Goal: Task Accomplishment & Management: Complete application form

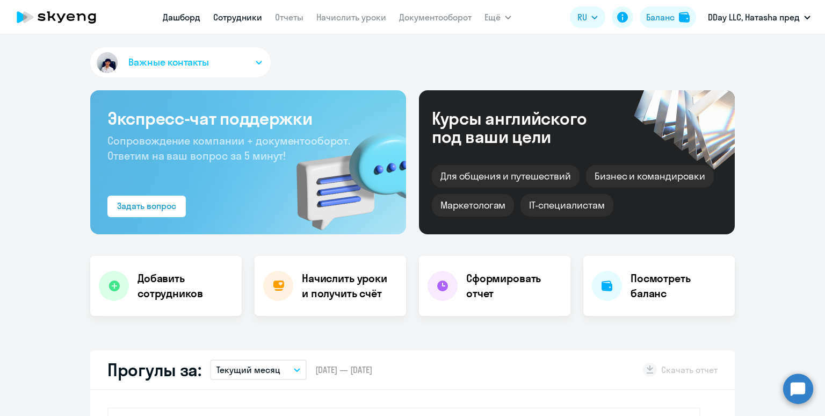
select select "30"
click at [230, 18] on link "Сотрудники" at bounding box center [237, 17] width 49 height 11
select select "30"
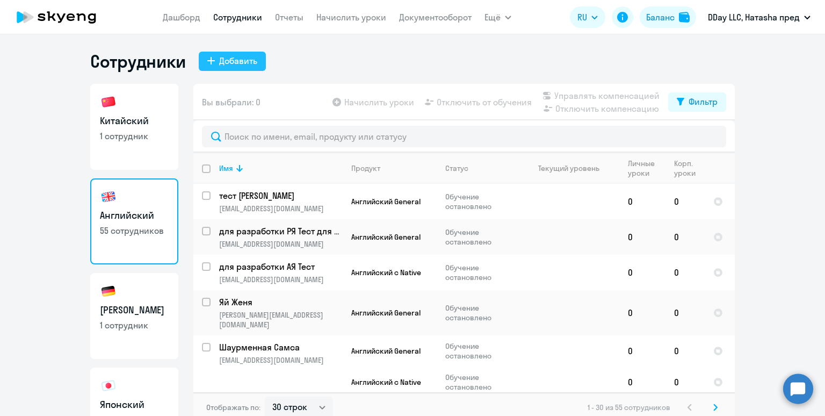
click at [239, 69] on button "Добавить" at bounding box center [232, 61] width 67 height 19
select select "english_adult_not_native_speaker"
select select "3"
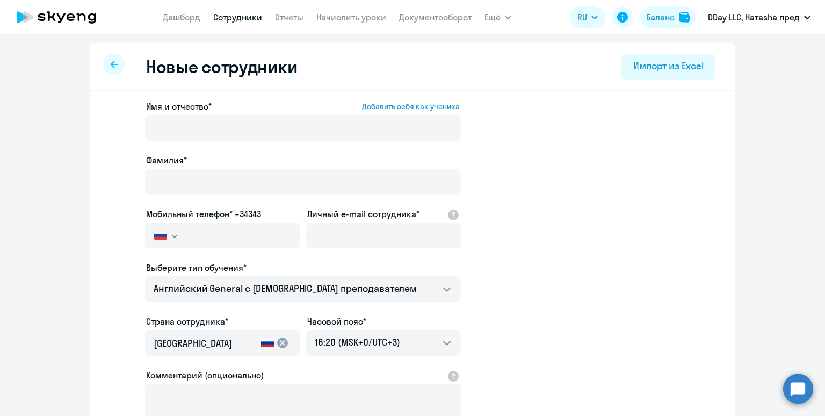
scroll to position [17, 0]
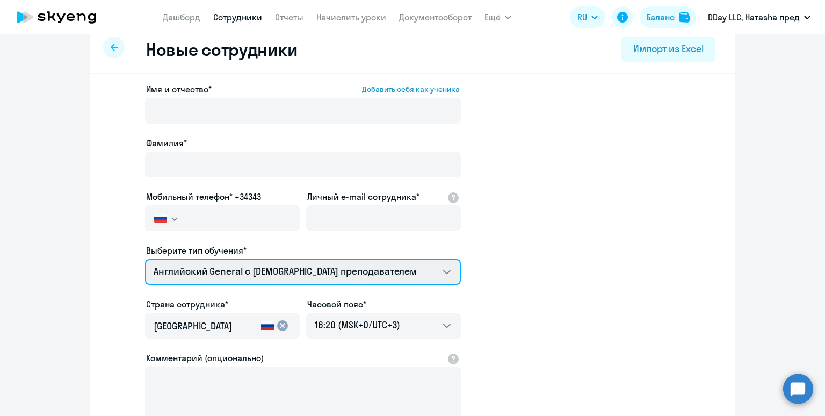
click at [257, 269] on select "Английский General с русскоговорящим преподавателем Английский General с [DEMOG…" at bounding box center [303, 272] width 316 height 26
select select "japanese_adult_not_native_speaker_premium"
click at [145, 259] on select "Английский General с русскоговорящим преподавателем Английский General с [DEMOG…" at bounding box center [303, 272] width 316 height 26
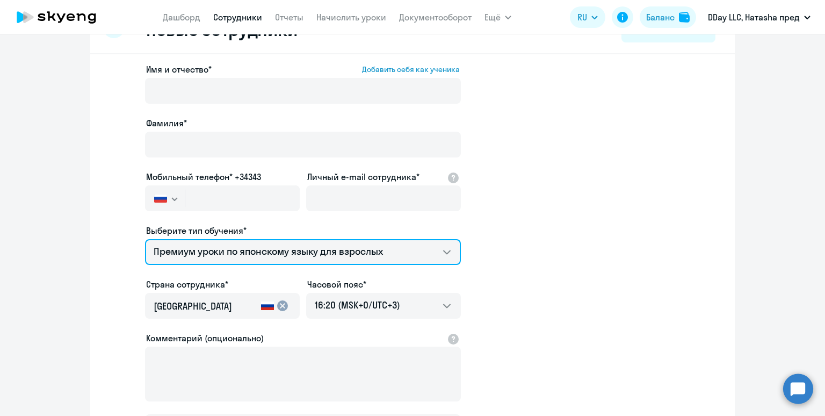
scroll to position [65, 0]
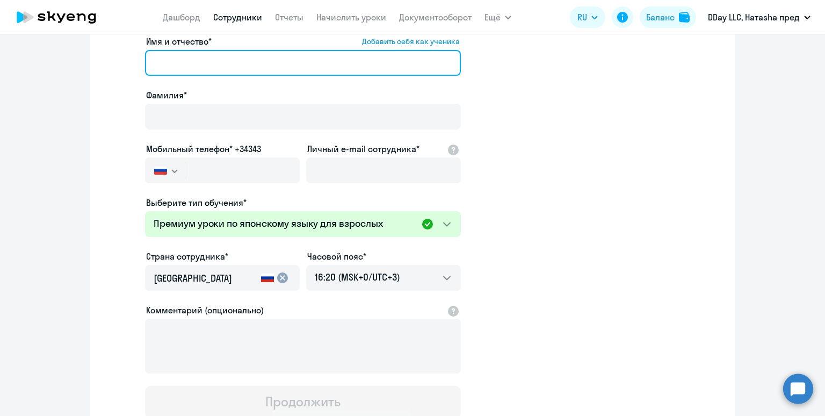
click at [337, 69] on input "Имя и отчество* Добавить себя как ученика" at bounding box center [303, 63] width 316 height 26
drag, startPoint x: 274, startPoint y: 58, endPoint x: 197, endPoint y: 65, distance: 77.7
click at [197, 65] on input "[PERSON_NAME] [PERSON_NAME]" at bounding box center [303, 63] width 316 height 26
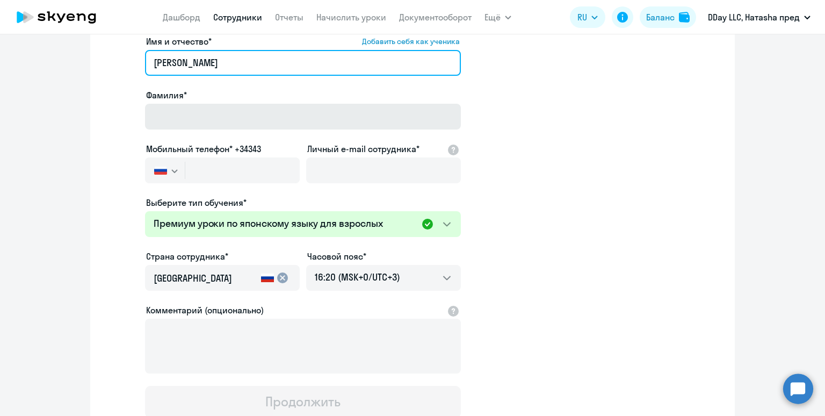
type input "[PERSON_NAME]"
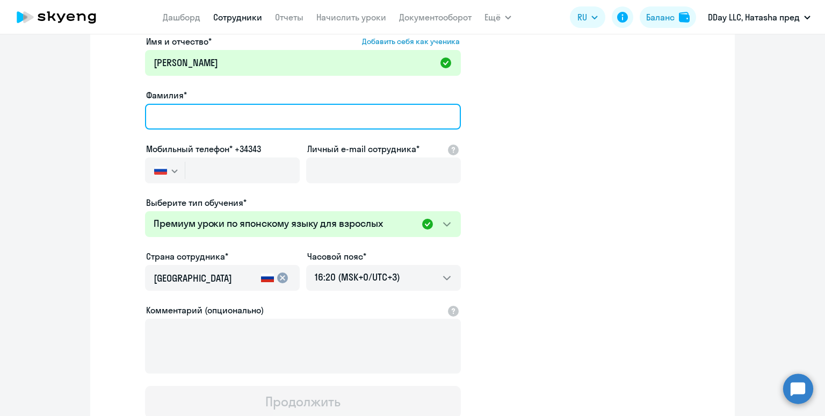
click at [192, 106] on input "Фамилия*" at bounding box center [303, 117] width 316 height 26
paste input "Второй [PERSON_NAME]"
click at [165, 113] on input "Второй [PERSON_NAME]" at bounding box center [303, 117] width 316 height 26
drag, startPoint x: 165, startPoint y: 113, endPoint x: 184, endPoint y: 111, distance: 18.4
click at [184, 111] on input "Второй [PERSON_NAME]" at bounding box center [303, 117] width 316 height 26
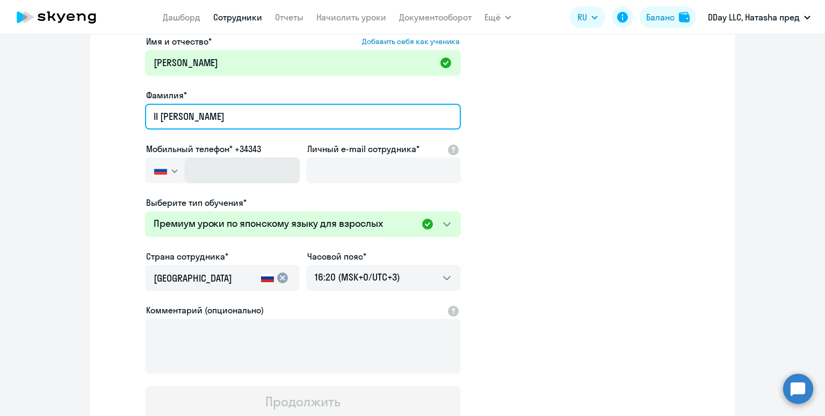
type input "II [PERSON_NAME]"
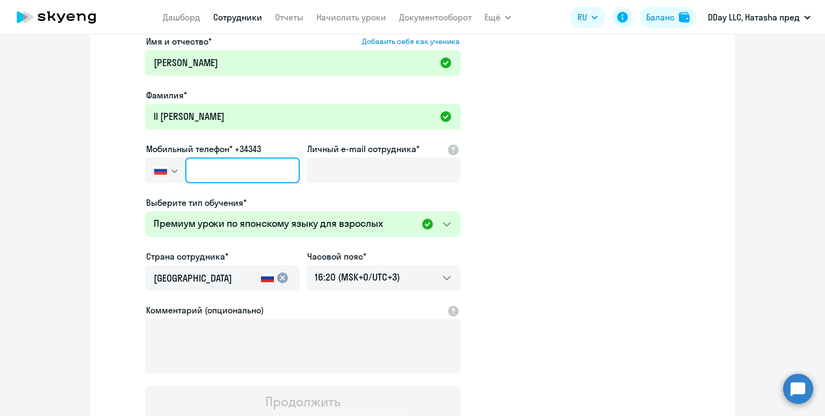
click at [244, 169] on input "text" at bounding box center [242, 170] width 114 height 26
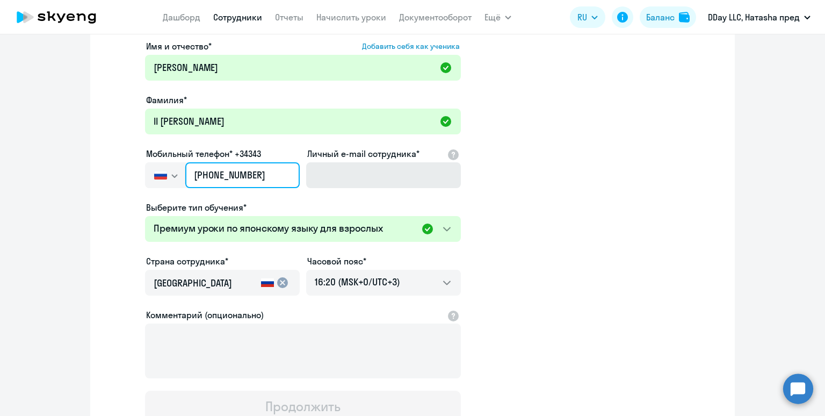
type input "[PHONE_NUMBER]"
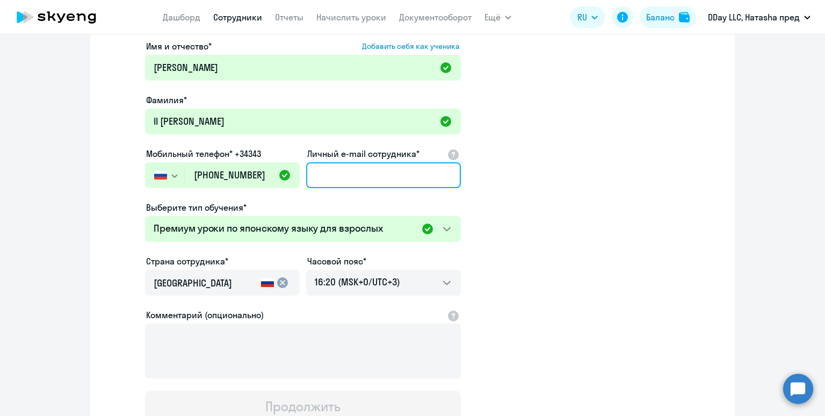
click at [341, 183] on input "Личный e-mail сотрудника*" at bounding box center [383, 175] width 155 height 26
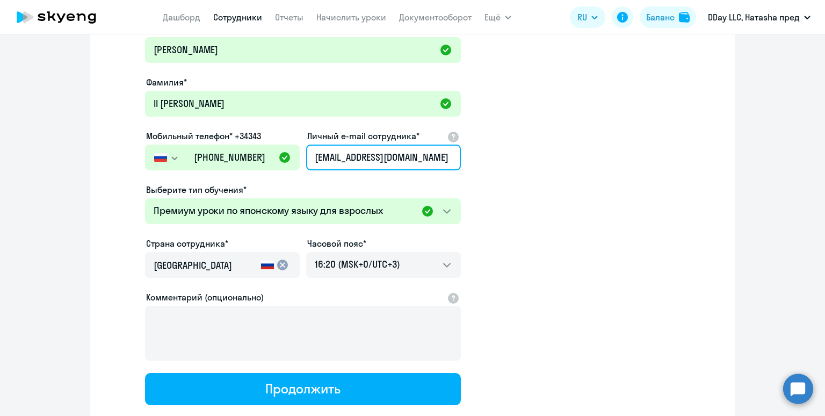
scroll to position [82, 0]
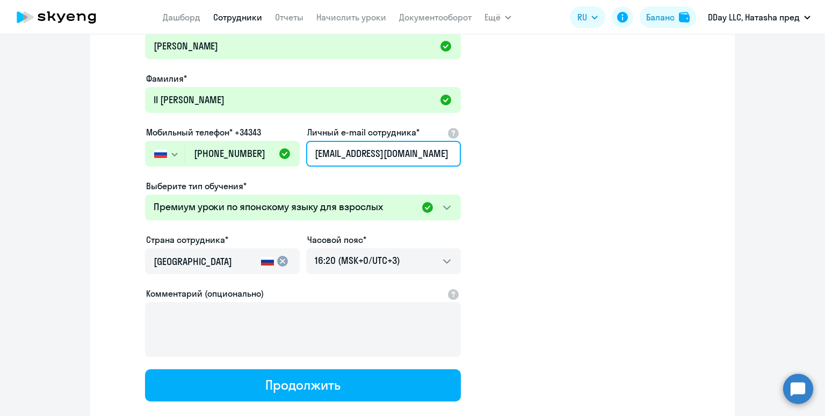
click at [372, 156] on input "[EMAIL_ADDRESS][DOMAIN_NAME]" at bounding box center [383, 154] width 155 height 26
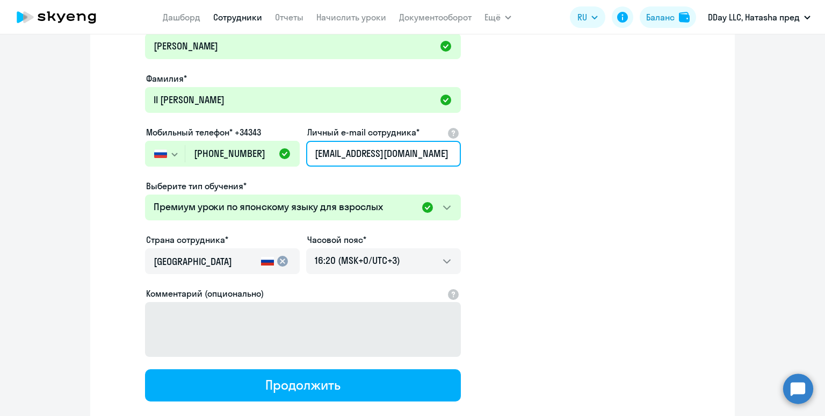
type input "[EMAIL_ADDRESS][DOMAIN_NAME]"
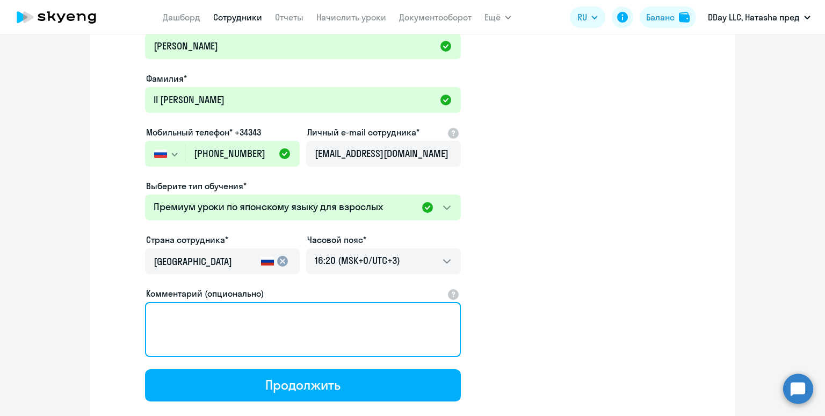
click at [300, 308] on textarea "Комментарий (опционально)" at bounding box center [303, 329] width 316 height 55
type textarea "n"
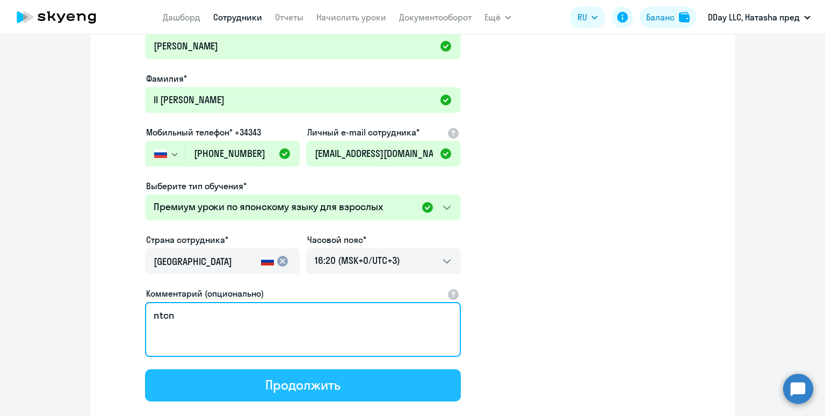
type textarea "ntcn"
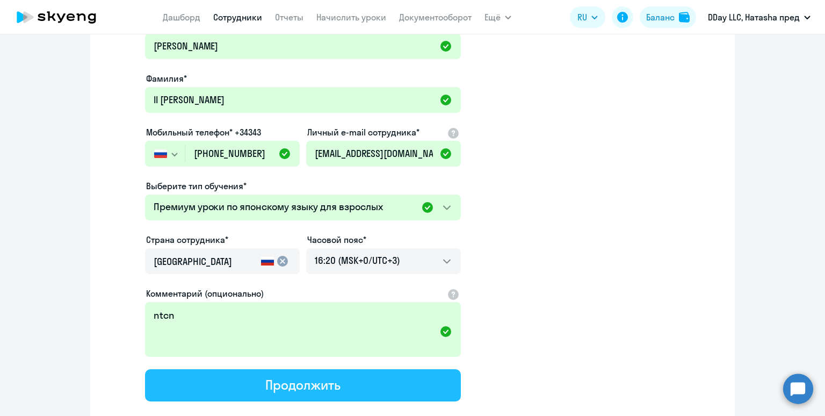
click at [385, 386] on button "Продолжить" at bounding box center [303, 385] width 316 height 32
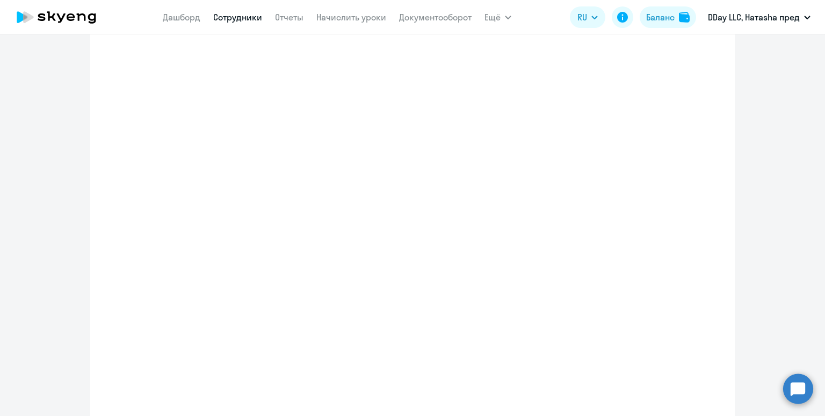
scroll to position [143, 0]
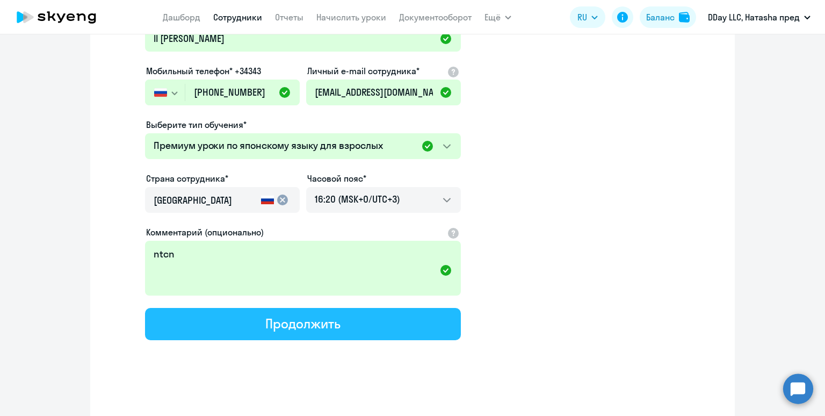
select select "japanese_adult_not_native_speaker_premium"
select select "3"
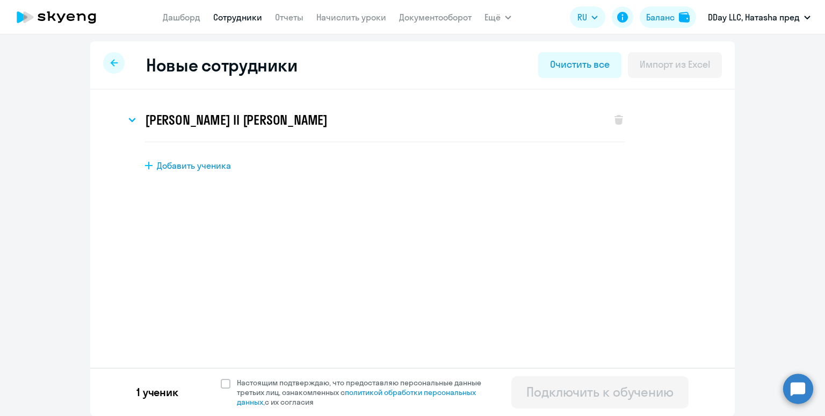
scroll to position [0, 0]
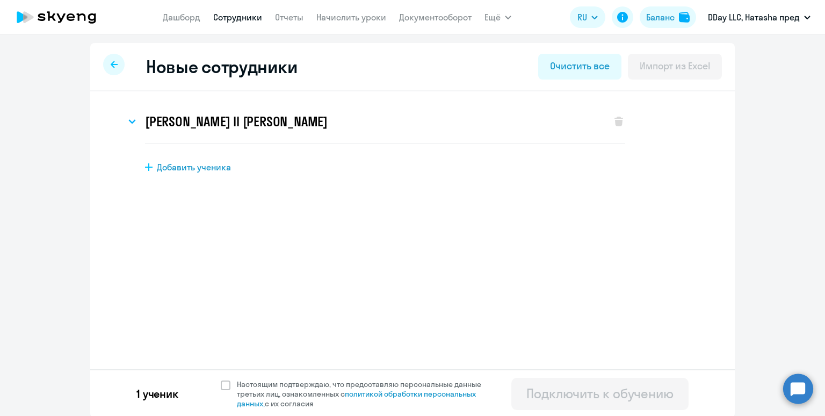
drag, startPoint x: 223, startPoint y: 385, endPoint x: 347, endPoint y: 379, distance: 123.7
click at [224, 385] on span at bounding box center [226, 385] width 10 height 10
click at [221, 379] on input "Настоящим подтверждаю, что предоставляю персональные данные третьих лиц, ознако…" at bounding box center [220, 379] width 1 height 1
checkbox input "true"
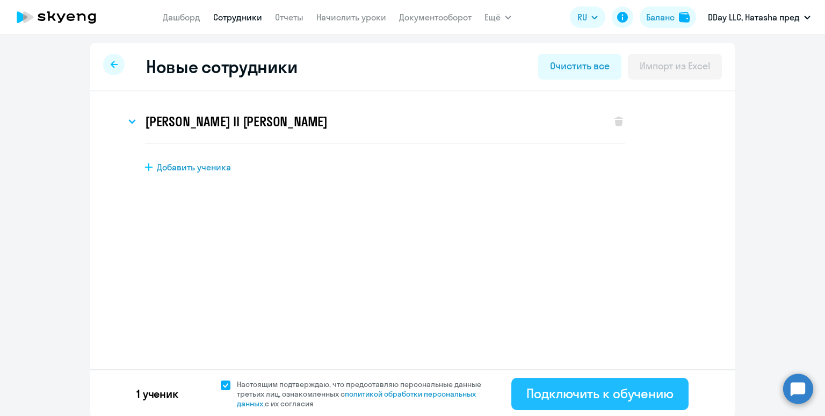
click at [539, 387] on div "Подключить к обучению" at bounding box center [599, 393] width 147 height 17
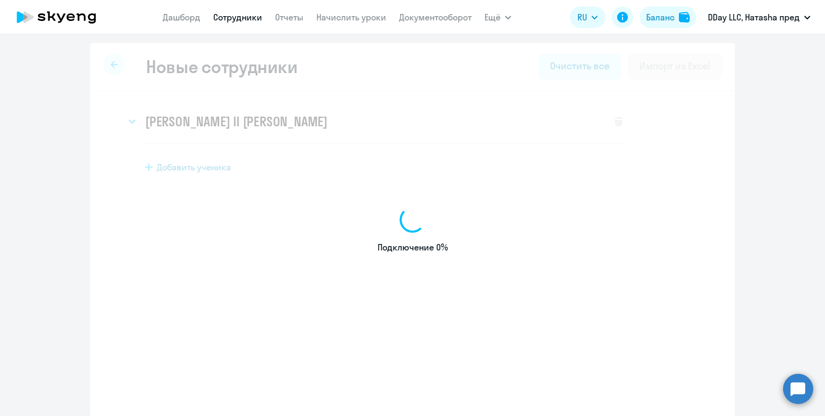
select select "english_adult_not_native_speaker"
select select "3"
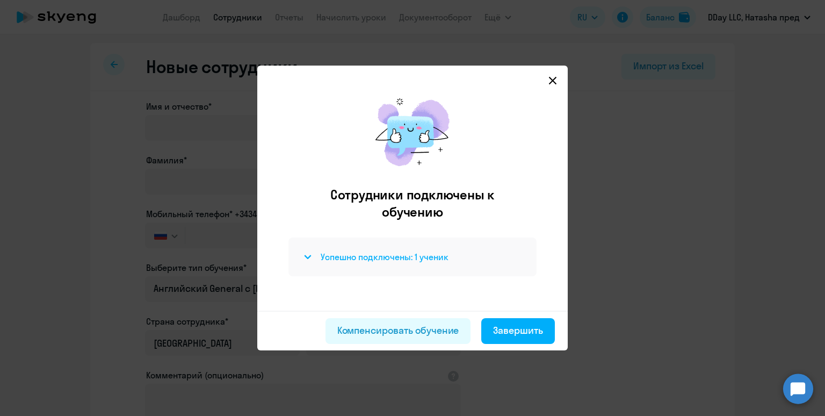
click at [311, 256] on icon at bounding box center [308, 257] width 8 height 4
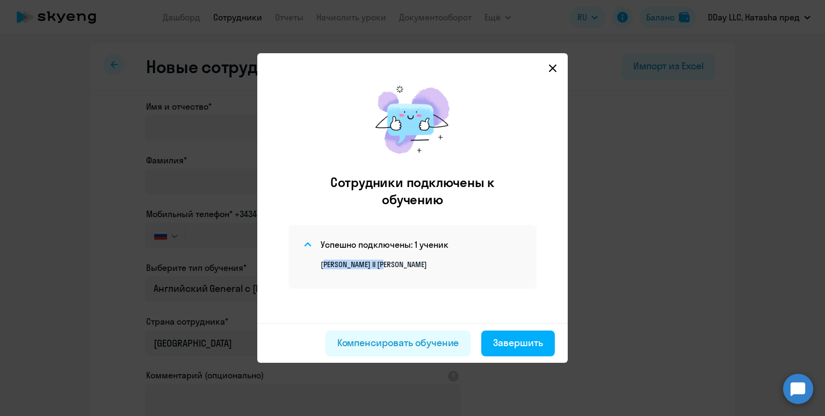
drag, startPoint x: 396, startPoint y: 268, endPoint x: 318, endPoint y: 264, distance: 78.0
click at [318, 264] on div "[PERSON_NAME] II [PERSON_NAME]" at bounding box center [412, 260] width 222 height 18
click at [411, 345] on div "Компенсировать обучение" at bounding box center [398, 343] width 122 height 14
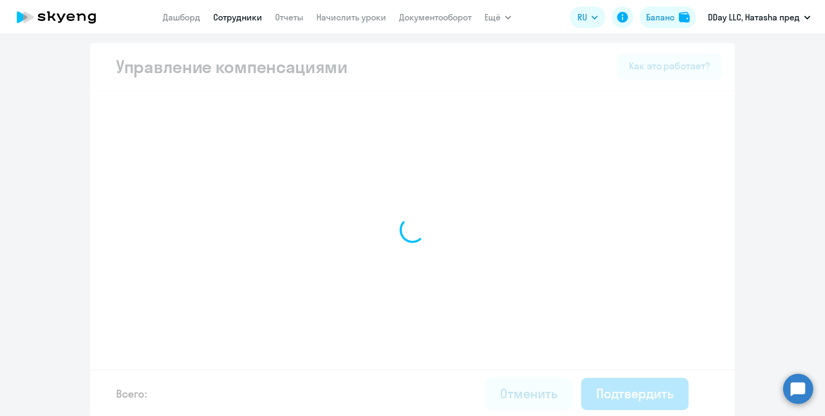
select select "MONTHLY"
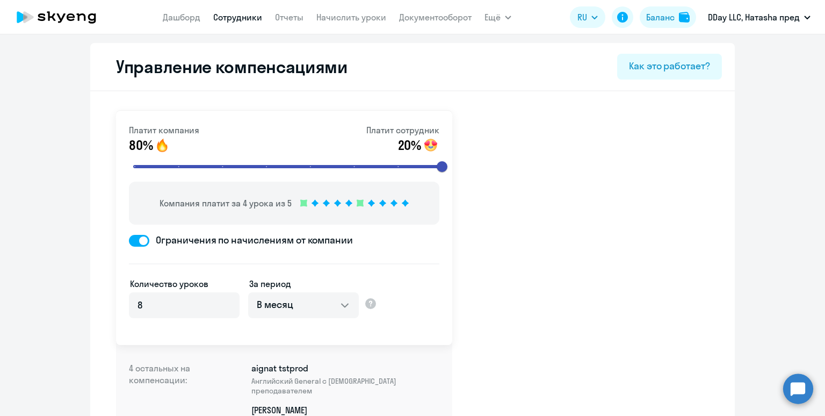
click at [233, 15] on link "Сотрудники" at bounding box center [237, 17] width 49 height 11
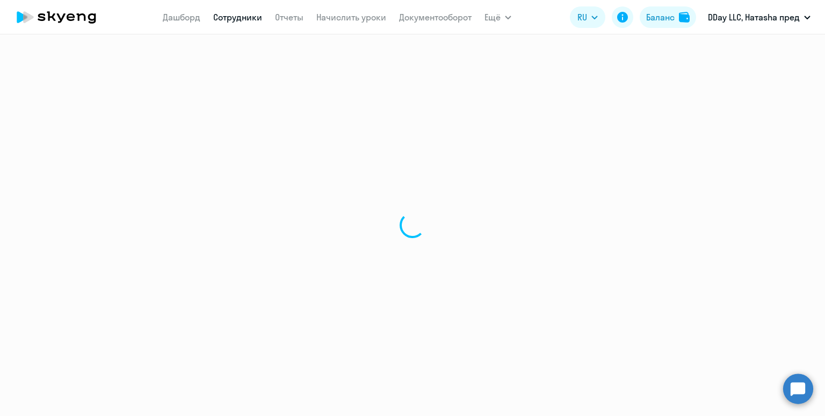
select select "30"
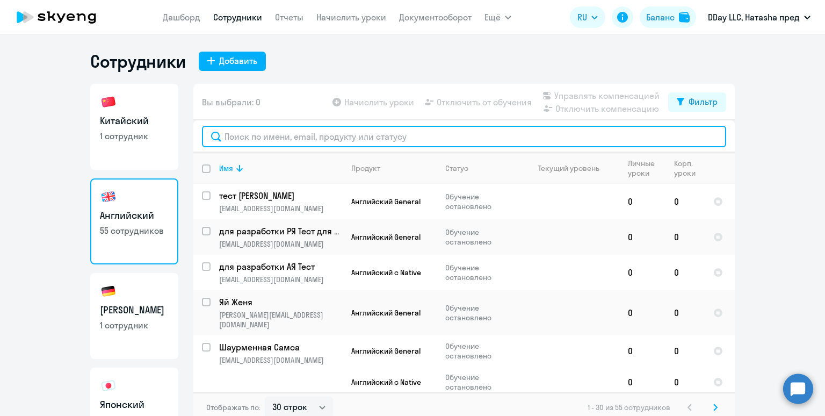
click at [371, 134] on input "text" at bounding box center [464, 136] width 524 height 21
paste input "Второй [PERSON_NAME]"
type input "Второй [PERSON_NAME]"
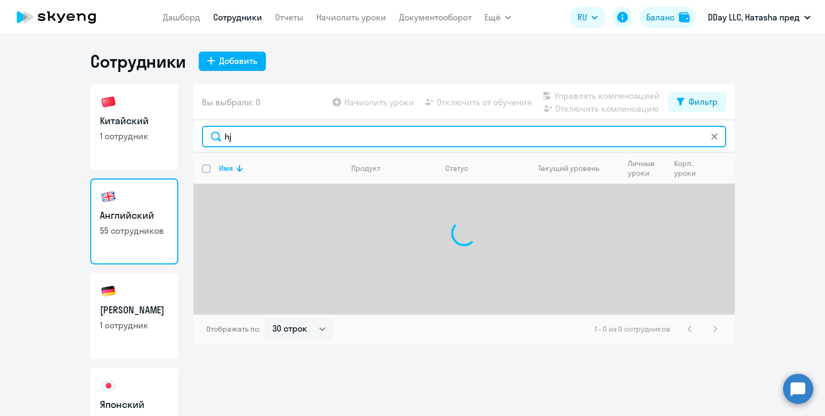
type input "h"
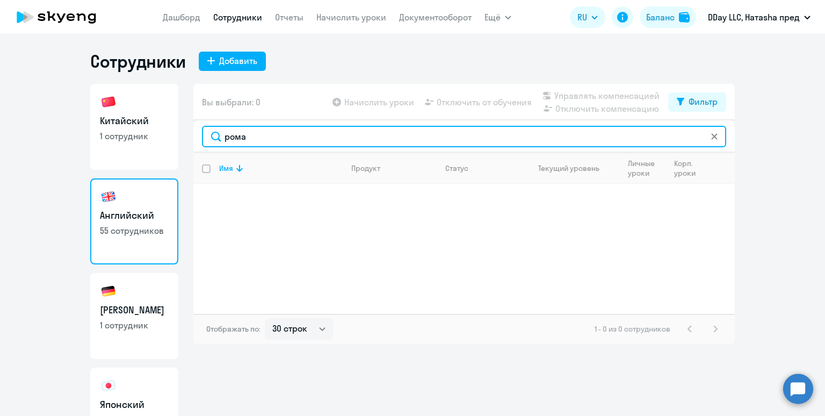
type input "рома"
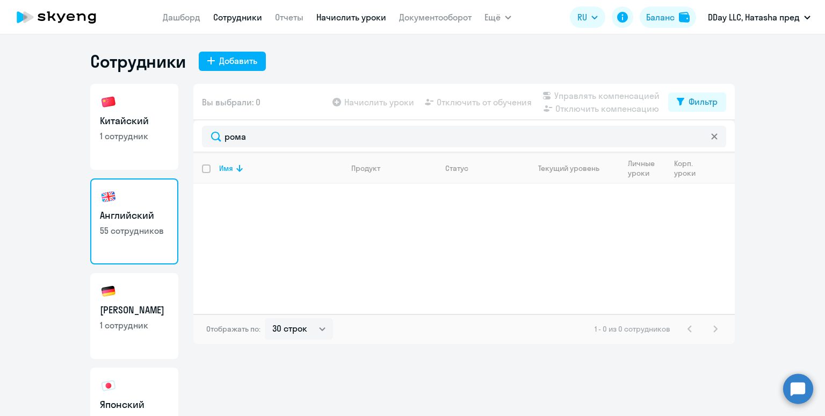
click at [327, 21] on link "Начислить уроки" at bounding box center [351, 17] width 70 height 11
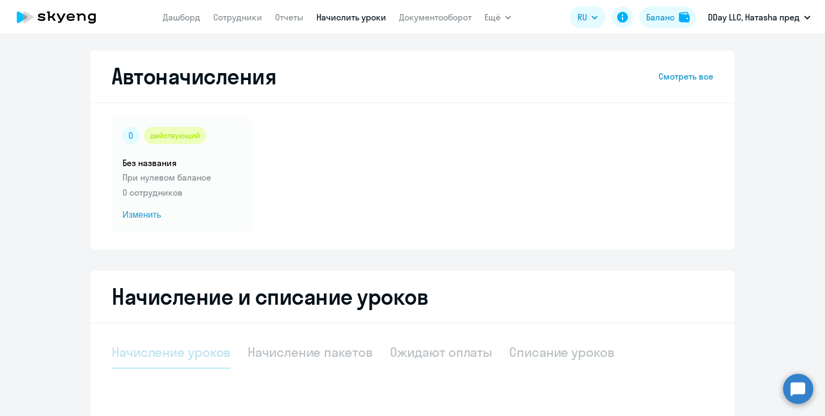
select select "10"
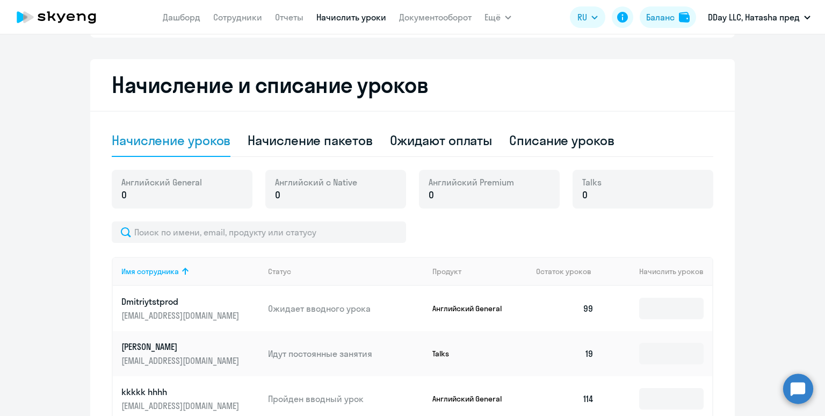
scroll to position [218, 0]
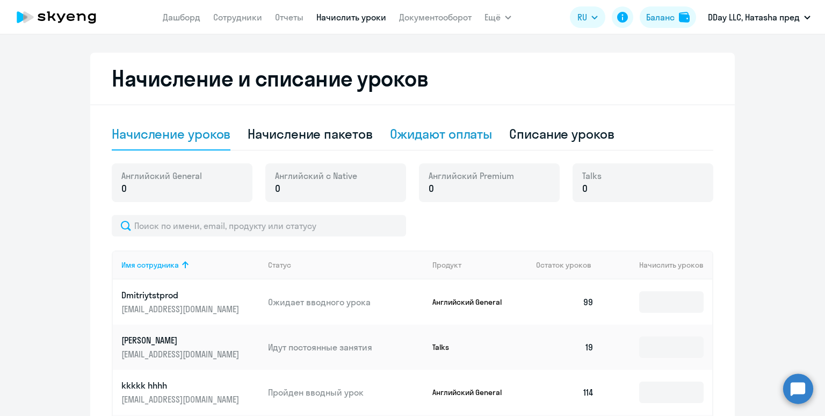
click at [454, 128] on div "Ожидают оплаты" at bounding box center [441, 133] width 103 height 17
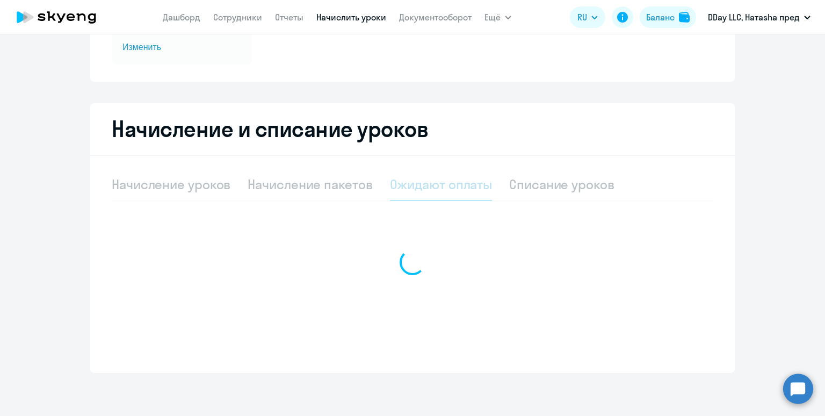
scroll to position [167, 0]
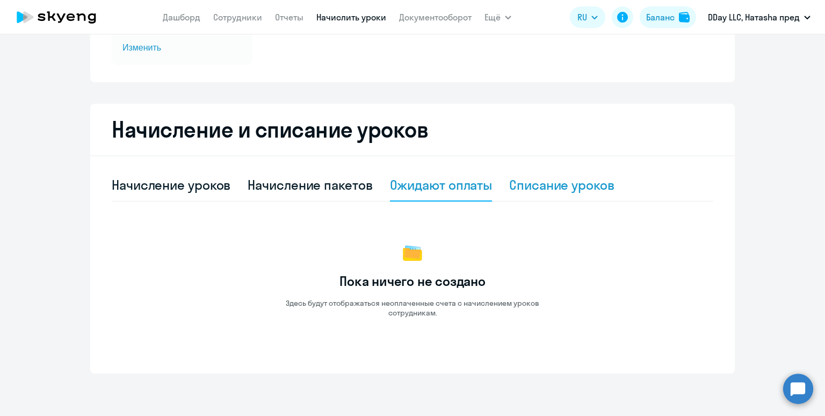
click at [555, 183] on div "Списание уроков" at bounding box center [561, 184] width 105 height 17
select select "10"
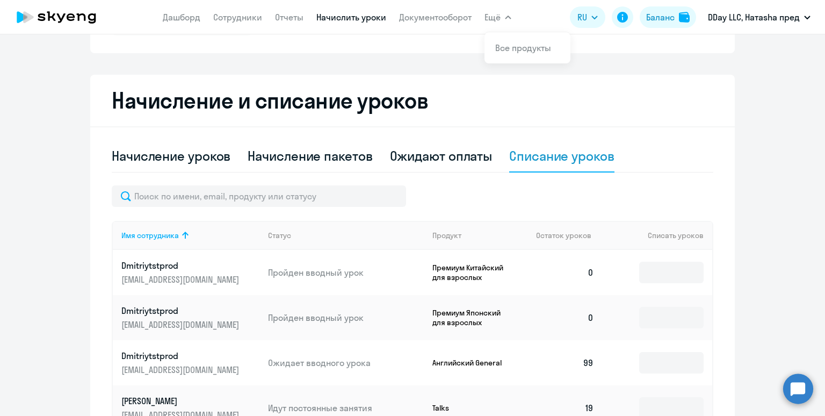
scroll to position [0, 0]
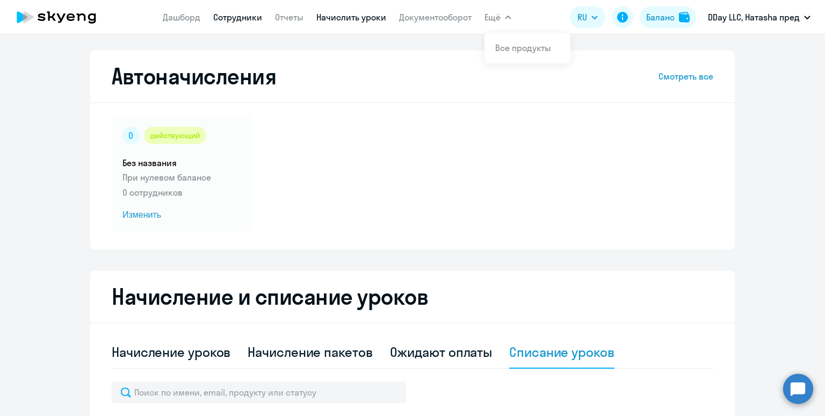
click at [233, 22] on link "Сотрудники" at bounding box center [237, 17] width 49 height 11
select select "30"
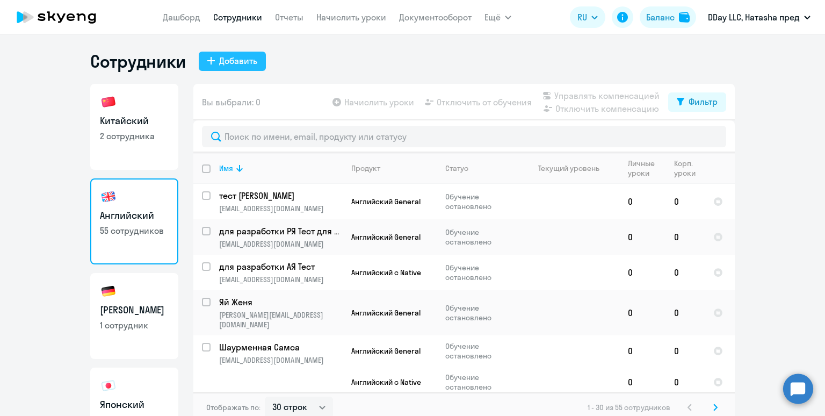
click at [239, 60] on div "Добавить" at bounding box center [238, 60] width 38 height 13
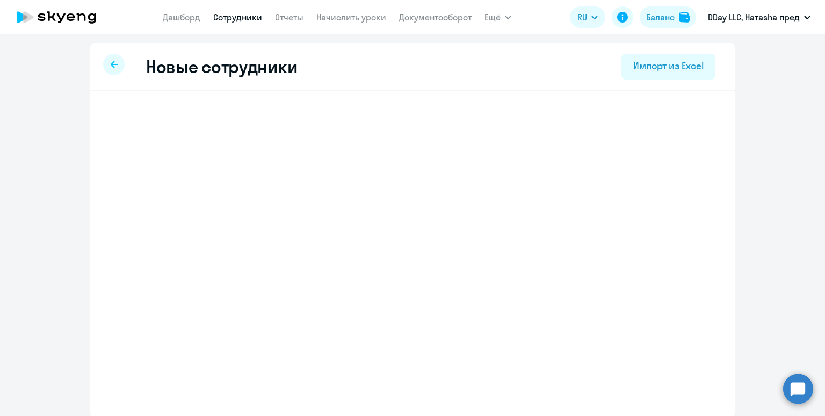
select select "english_adult_not_native_speaker"
select select "3"
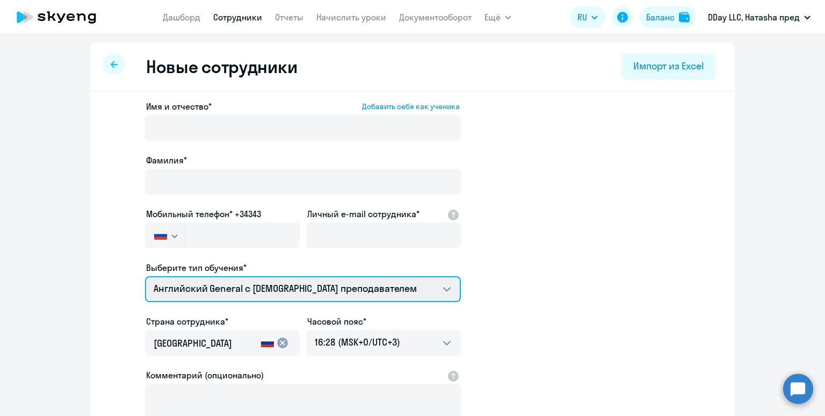
click at [261, 292] on select "Английский General с русскоговорящим преподавателем Английский General с [DEMOG…" at bounding box center [303, 289] width 316 height 26
select select "chinese_adult_not_native_speaker_premium"
click at [145, 276] on select "Английский General с русскоговорящим преподавателем Английский General с [DEMOG…" at bounding box center [303, 289] width 316 height 26
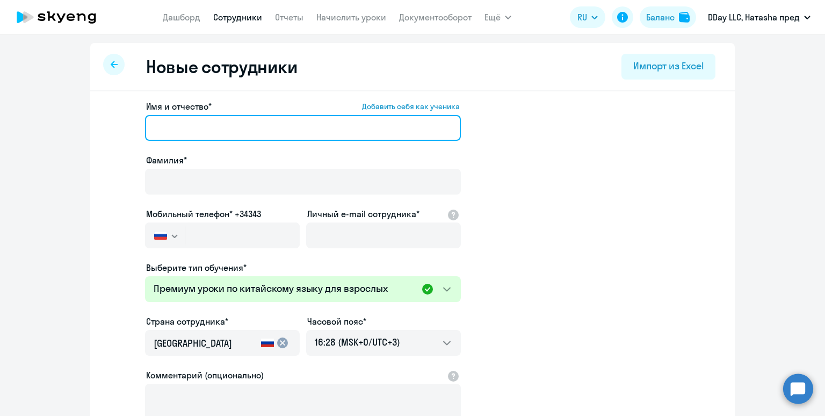
click at [249, 127] on input "Имя и отчество* Добавить себя как ученика" at bounding box center [303, 128] width 316 height 26
type input "[PERSON_NAME]"
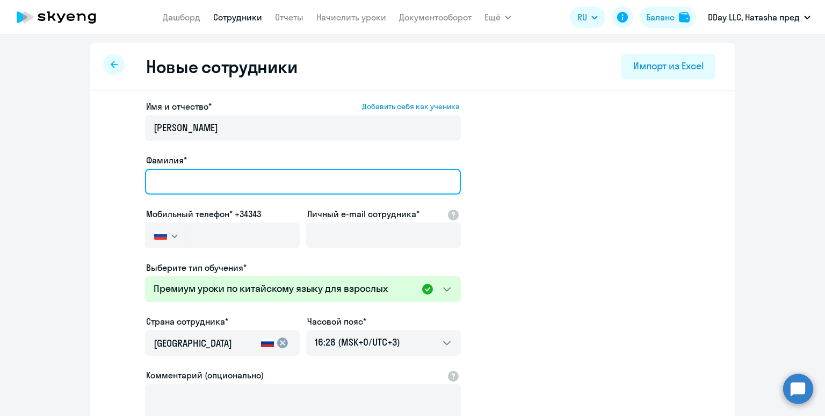
click at [240, 182] on input "Фамилия*" at bounding box center [303, 182] width 316 height 26
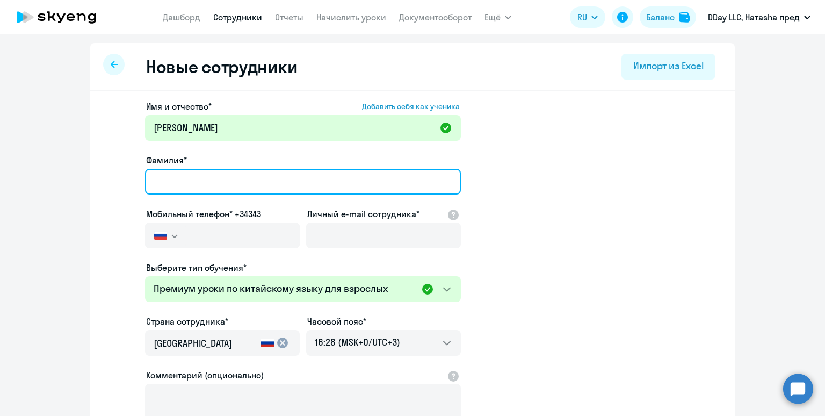
type input "II [PERSON_NAME]"
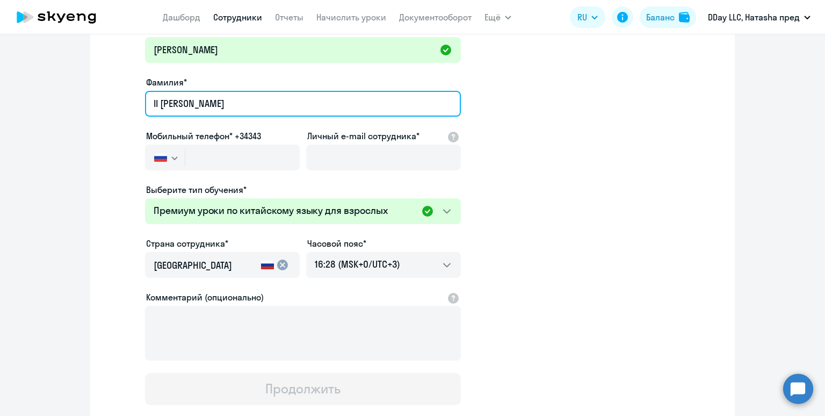
scroll to position [90, 0]
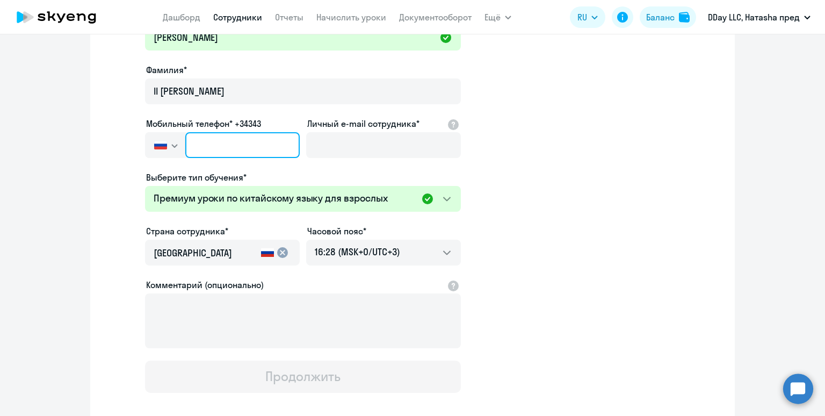
click at [244, 157] on input "text" at bounding box center [242, 145] width 114 height 26
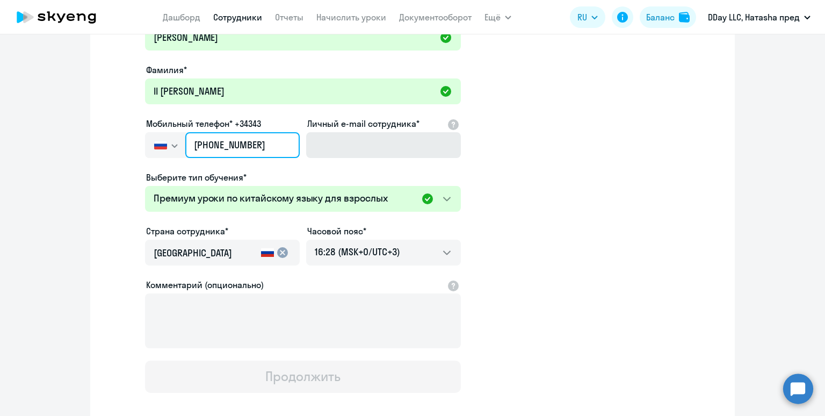
type input "[PHONE_NUMBER]"
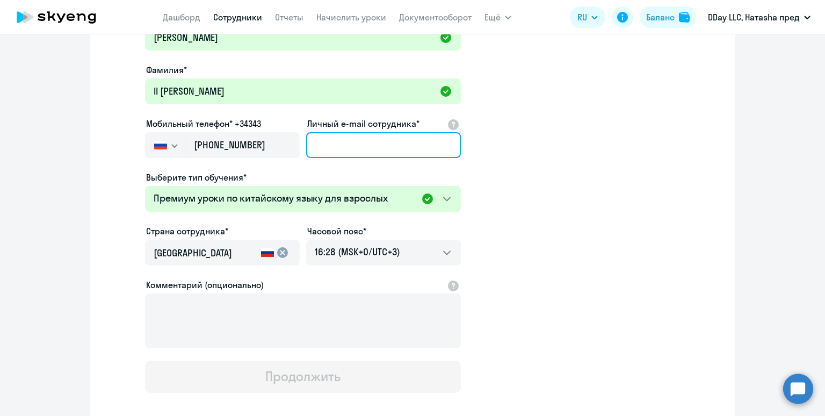
click at [334, 138] on input "Личный e-mail сотрудника*" at bounding box center [383, 145] width 155 height 26
type input "к"
type input "[EMAIL_ADDRESS][DOMAIN_NAME]"
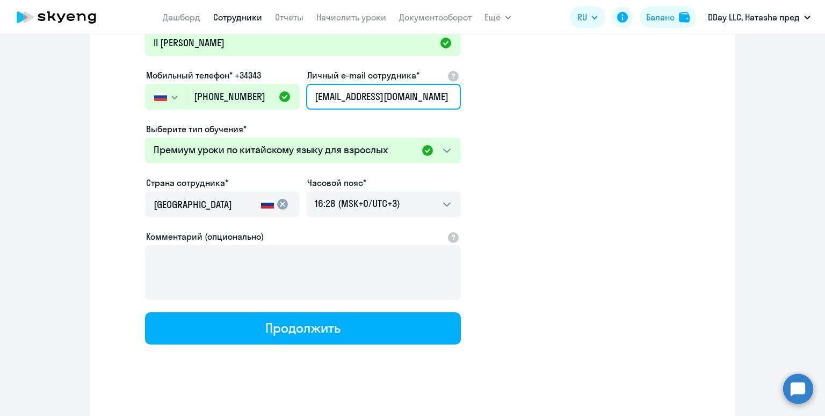
scroll to position [148, 0]
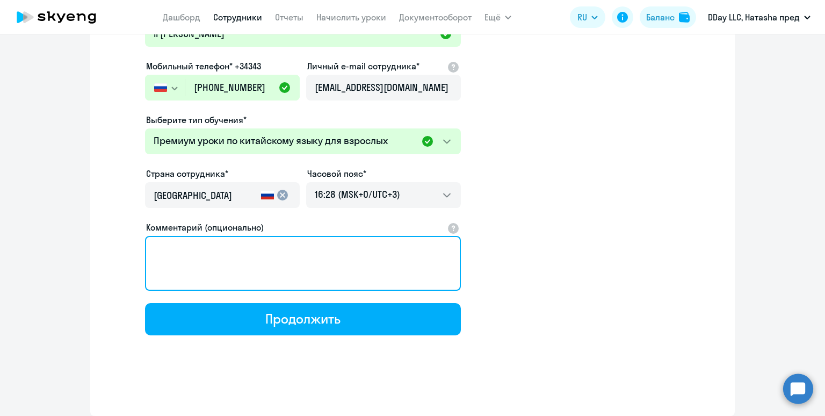
click at [291, 276] on textarea "Комментарий (опционально)" at bounding box center [303, 263] width 316 height 55
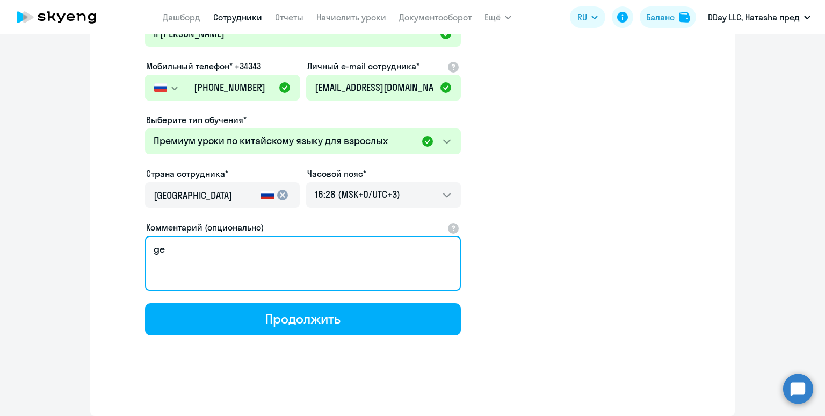
type textarea "g"
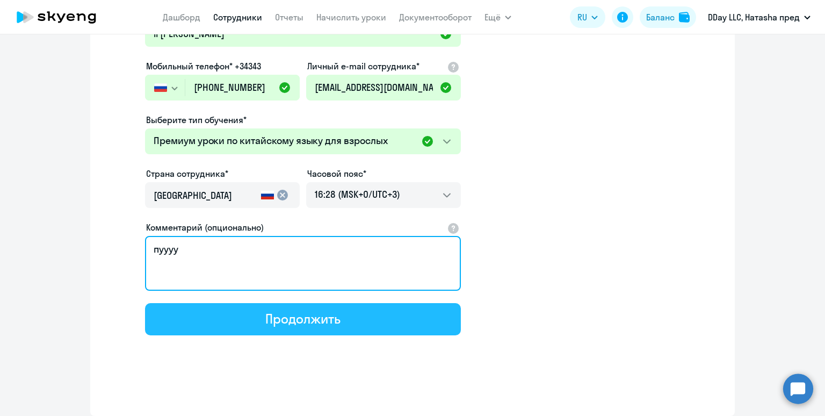
type textarea "пуууу"
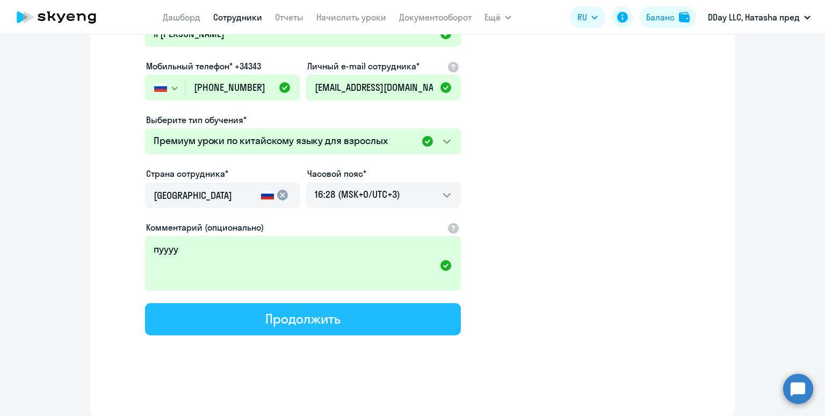
click at [331, 305] on button "Продолжить" at bounding box center [303, 319] width 316 height 32
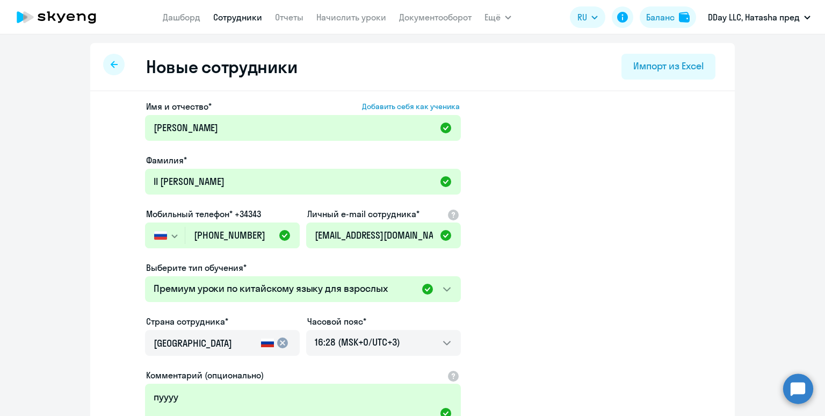
select select "chinese_adult_not_native_speaker_premium"
select select "3"
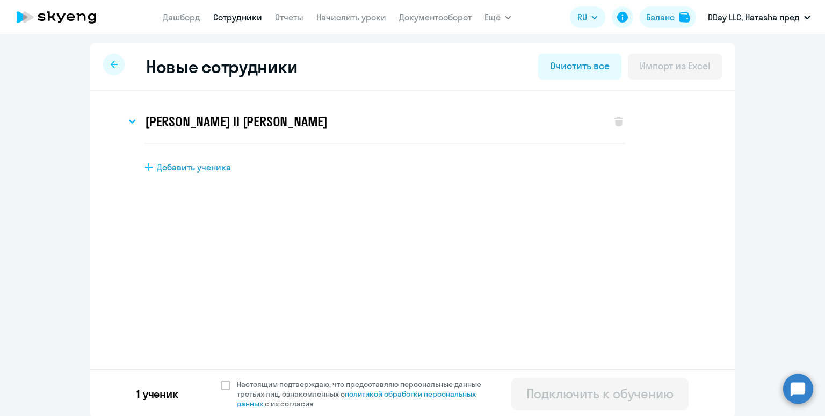
scroll to position [0, 0]
click at [225, 387] on span at bounding box center [226, 385] width 10 height 10
click at [221, 379] on input "Настоящим подтверждаю, что предоставляю персональные данные третьих лиц, ознако…" at bounding box center [220, 379] width 1 height 1
checkbox input "true"
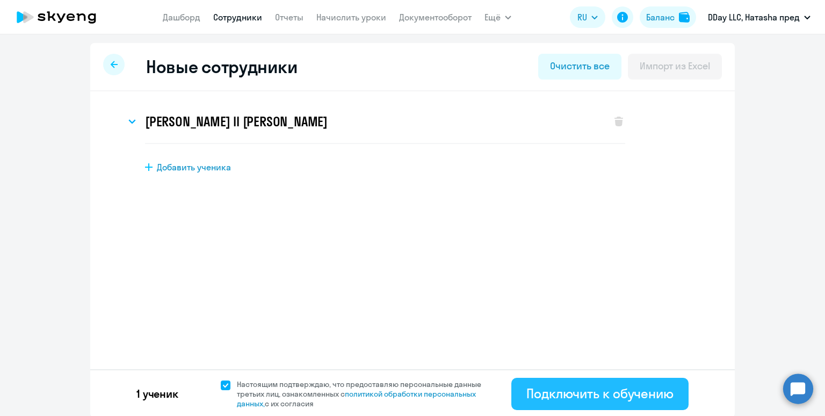
click at [584, 389] on div "Подключить к обучению" at bounding box center [599, 393] width 147 height 17
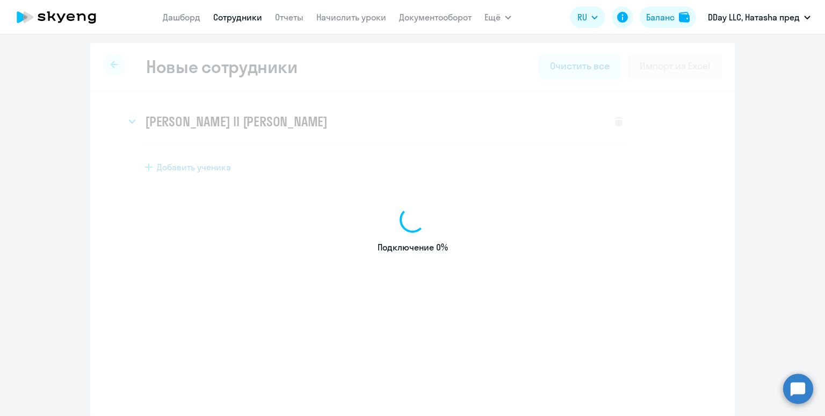
select select "english_adult_not_native_speaker"
select select "3"
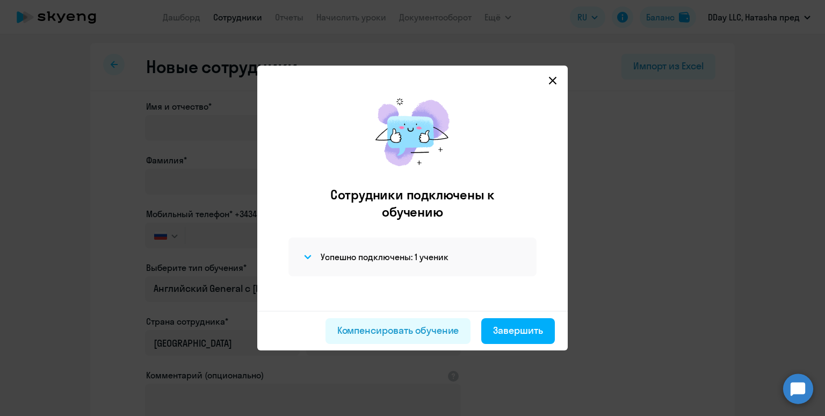
click at [423, 245] on div "Успешно подключены: 1 ученик" at bounding box center [412, 256] width 248 height 39
click at [422, 255] on h4 "Успешно подключены: 1 ученик" at bounding box center [385, 257] width 128 height 12
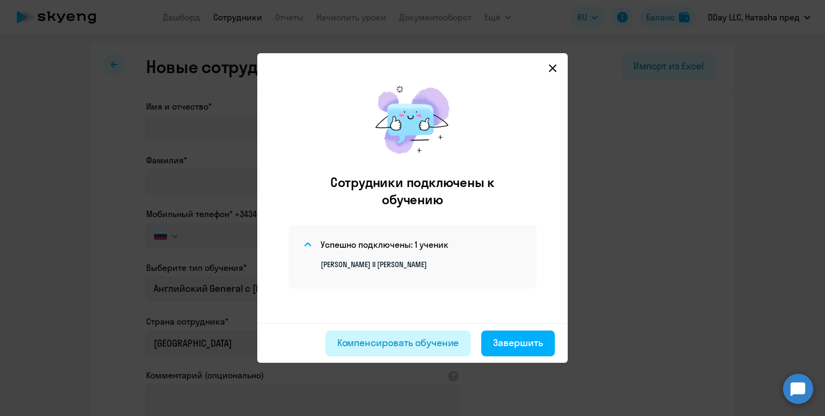
click at [436, 344] on div "Компенсировать обучение" at bounding box center [398, 343] width 122 height 14
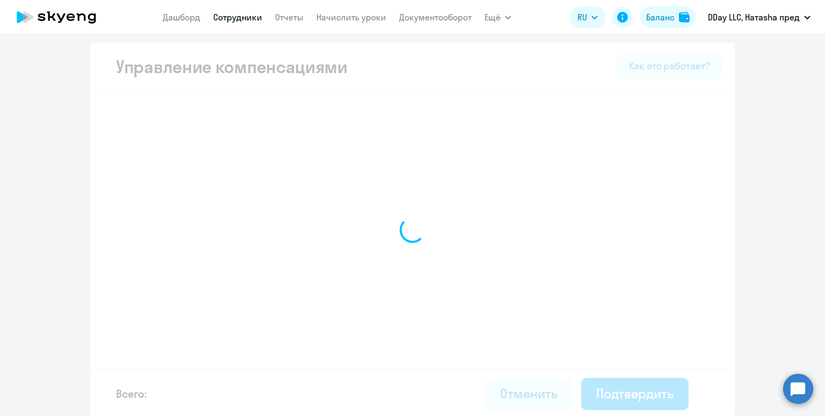
select select "MONTHLY"
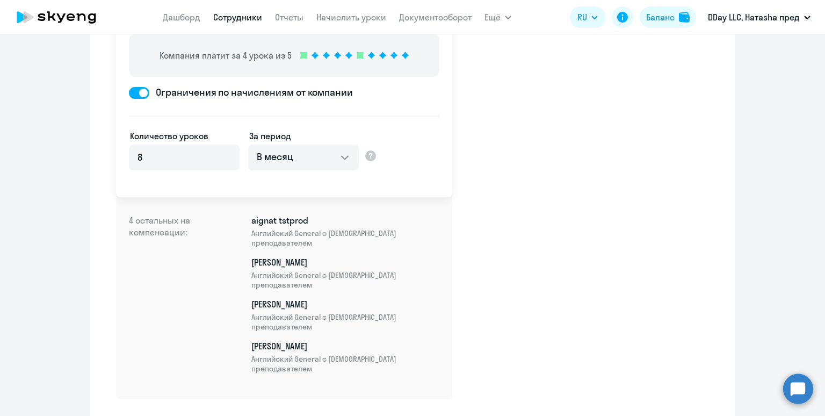
scroll to position [205, 0]
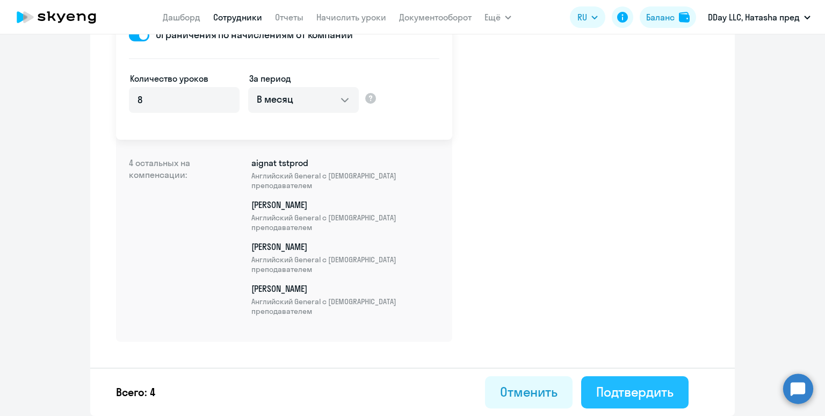
click at [638, 383] on div "Подтвердить" at bounding box center [634, 391] width 77 height 17
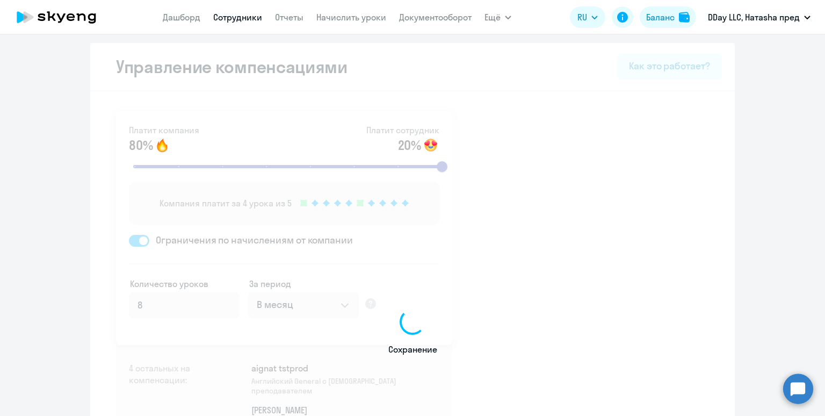
select select "30"
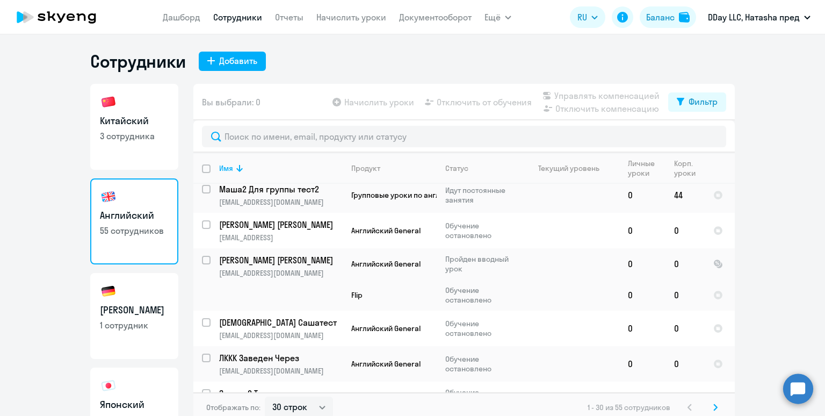
scroll to position [561, 0]
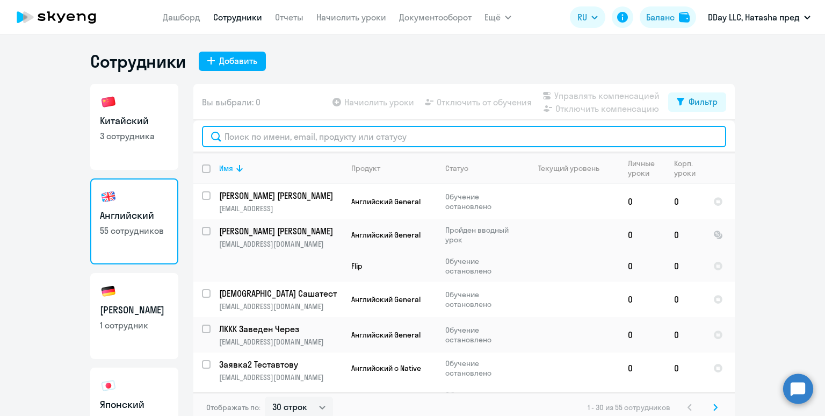
click at [461, 136] on input "text" at bounding box center [464, 136] width 524 height 21
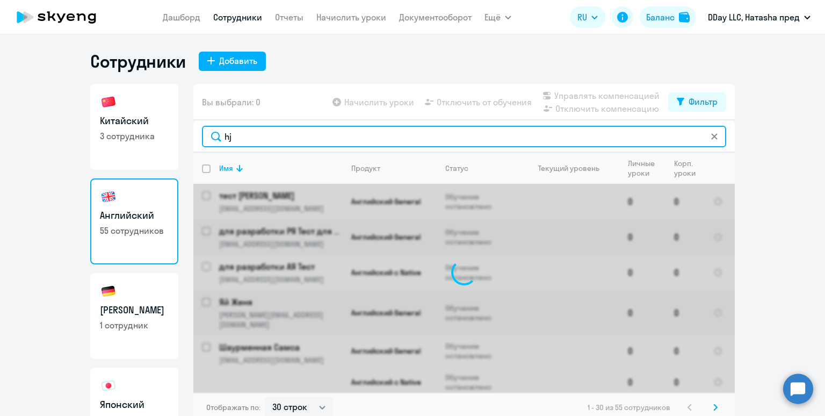
type input "h"
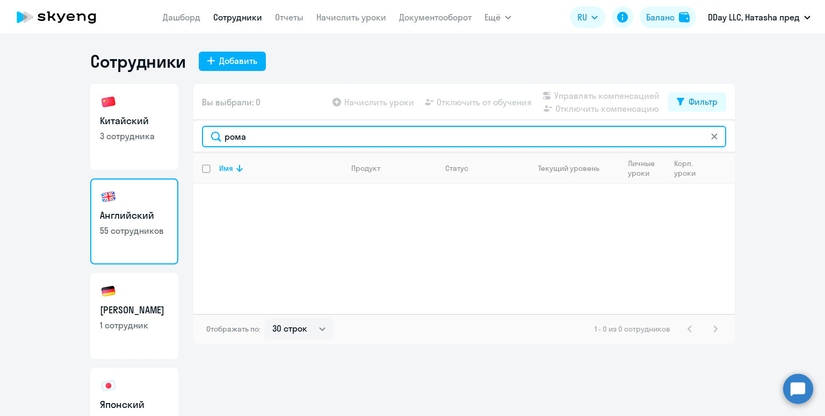
type input "рома"
